Goal: Information Seeking & Learning: Learn about a topic

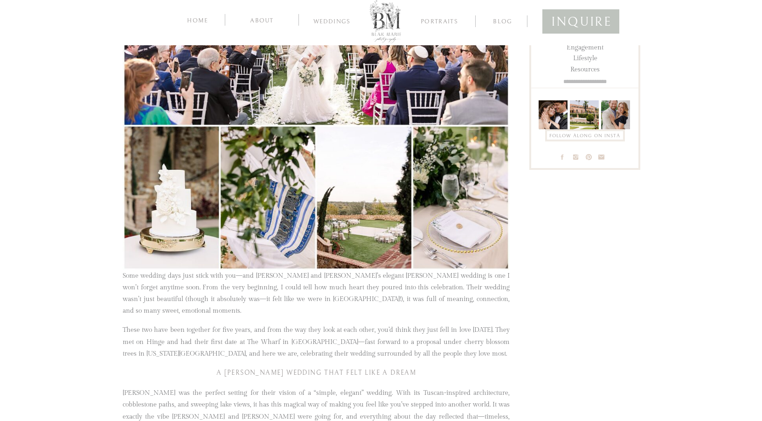
scroll to position [440, 0]
click at [265, 177] on img at bounding box center [316, 68] width 387 height 403
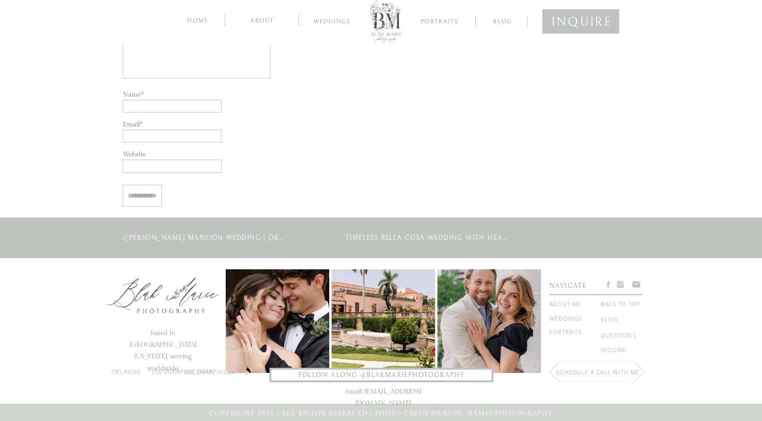
scroll to position [30453, 0]
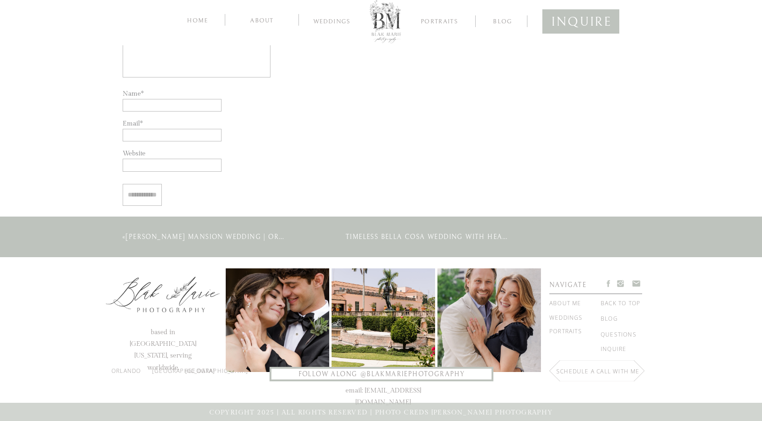
click at [621, 334] on nav "questions" at bounding box center [623, 334] width 44 height 10
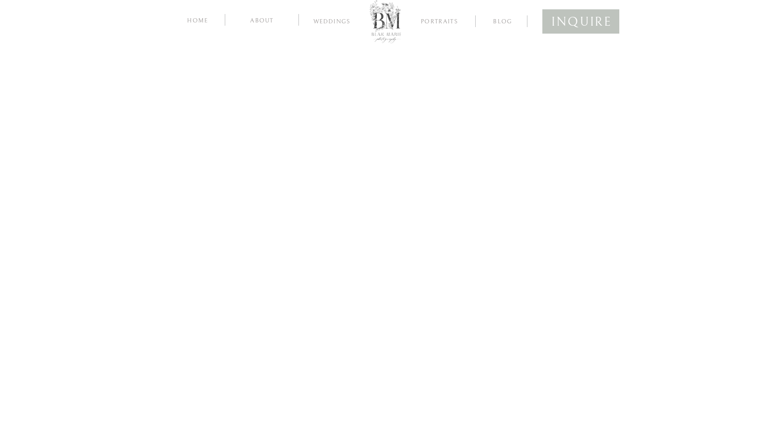
scroll to position [29515, 0]
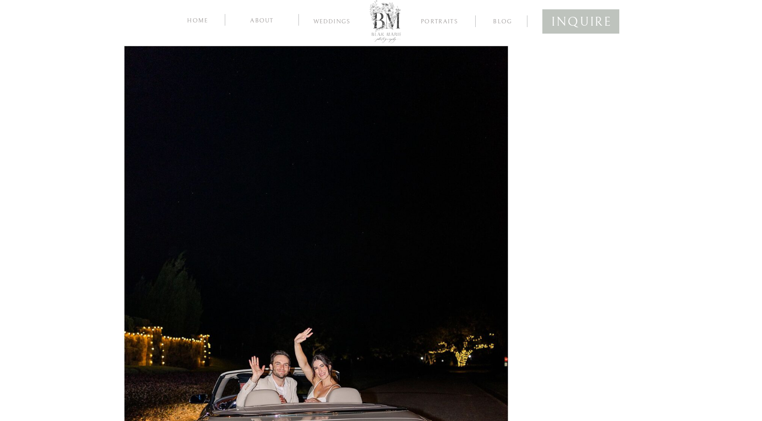
click at [200, 20] on nav "home" at bounding box center [197, 19] width 25 height 9
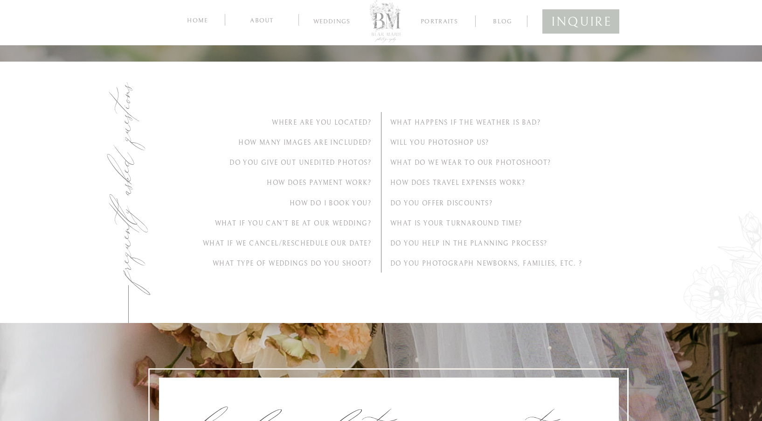
scroll to position [62, 0]
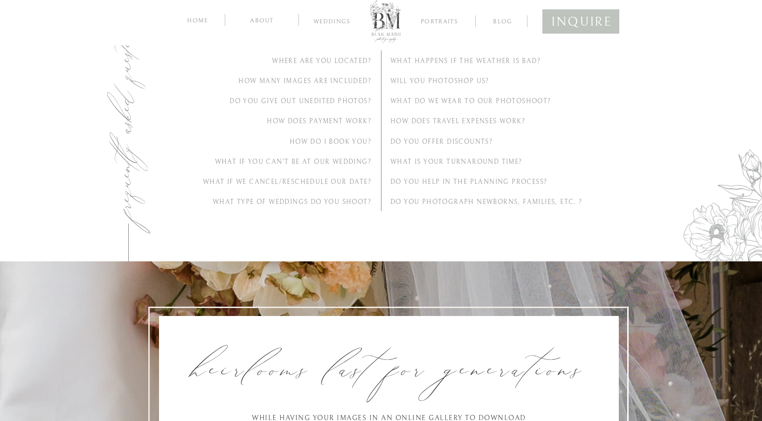
click at [342, 101] on h2 "Do You Give Out Unedited Photos?" at bounding box center [279, 101] width 186 height 10
